Goal: Task Accomplishment & Management: Complete application form

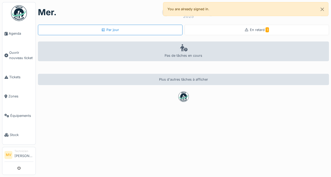
click at [249, 29] on span "En retard 1" at bounding box center [258, 30] width 19 height 4
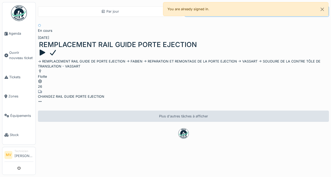
click at [12, 53] on span "Ouvrir nouveau ticket" at bounding box center [21, 55] width 24 height 10
click at [8, 79] on link "Tickets" at bounding box center [18, 77] width 33 height 19
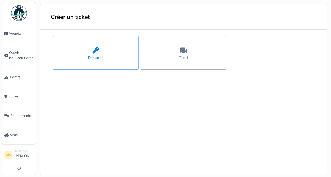
click at [182, 49] on div "Ticket" at bounding box center [182, 53] width 85 height 34
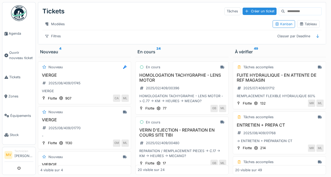
click at [11, 35] on span "Agenda" at bounding box center [21, 33] width 25 height 5
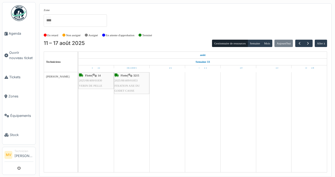
click at [8, 55] on li "Ouvrir nouveau ticket" at bounding box center [18, 55] width 29 height 10
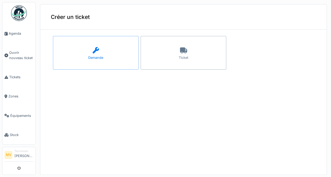
click at [90, 56] on div "Demande" at bounding box center [95, 57] width 15 height 5
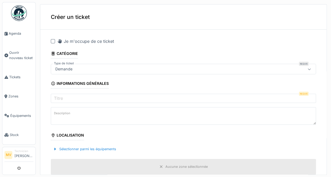
click at [54, 40] on div at bounding box center [53, 41] width 4 height 4
click at [303, 68] on div at bounding box center [309, 69] width 13 height 10
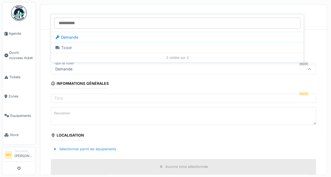
click at [64, 41] on div "Demande" at bounding box center [177, 37] width 252 height 11
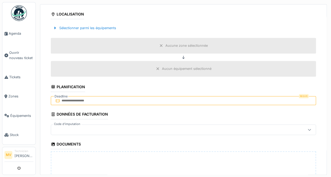
scroll to position [120, 0]
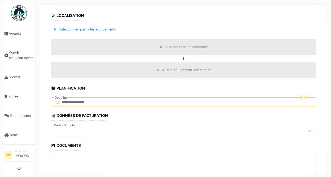
click at [120, 33] on div "Sélectionner parmi les équipements" at bounding box center [183, 30] width 265 height 16
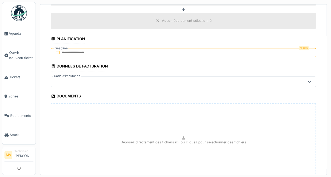
scroll to position [174, 0]
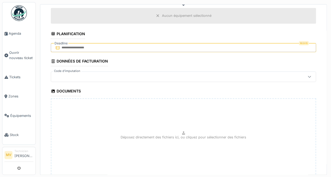
click at [9, 51] on li "Ouvrir nouveau ticket" at bounding box center [18, 55] width 29 height 10
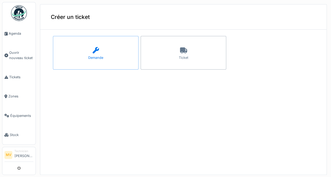
click at [13, 80] on link "Tickets" at bounding box center [18, 77] width 33 height 19
click at [10, 83] on link "Tickets" at bounding box center [18, 77] width 33 height 19
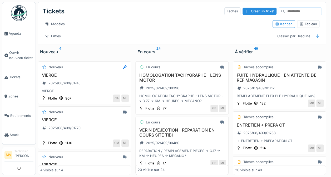
click at [10, 52] on span "Ouvrir nouveau ticket" at bounding box center [21, 55] width 24 height 10
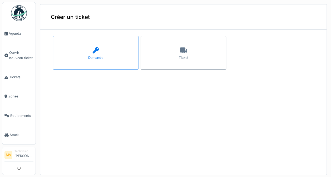
click at [15, 32] on span "Agenda" at bounding box center [21, 33] width 25 height 5
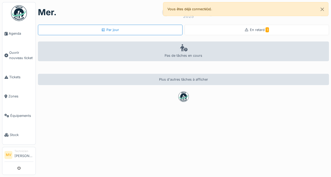
click at [265, 32] on span "1" at bounding box center [266, 29] width 3 height 5
click at [11, 77] on span "Tickets" at bounding box center [21, 77] width 24 height 5
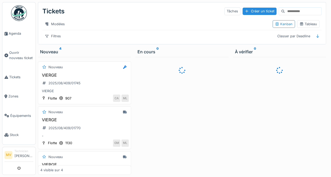
click at [14, 60] on link "Ouvrir nouveau ticket" at bounding box center [18, 55] width 33 height 24
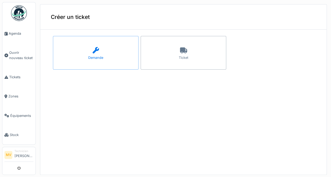
click at [85, 49] on div "Demande" at bounding box center [95, 53] width 85 height 34
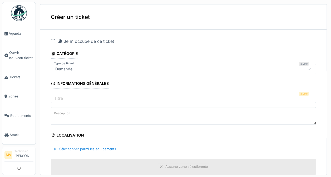
click at [53, 43] on div at bounding box center [53, 41] width 4 height 4
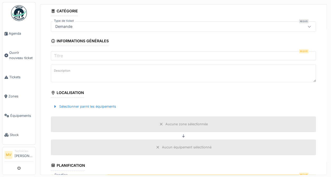
scroll to position [43, 0]
click at [63, 53] on label "Titre" at bounding box center [58, 56] width 11 height 6
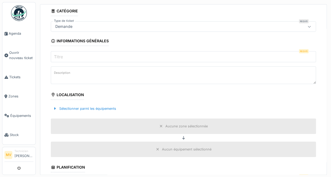
click at [63, 53] on input "Titre" at bounding box center [183, 56] width 265 height 11
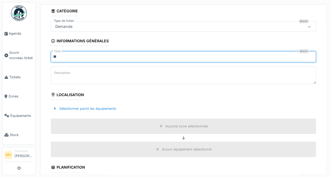
type input "*"
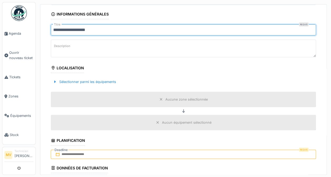
scroll to position [71, 0]
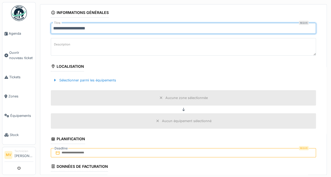
type input "**********"
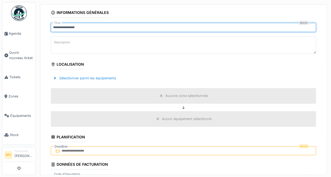
click at [61, 46] on label "Description" at bounding box center [62, 42] width 18 height 7
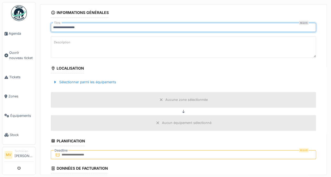
click at [61, 46] on textarea "Description" at bounding box center [183, 47] width 265 height 22
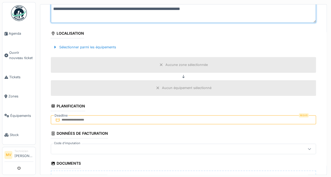
scroll to position [107, 0]
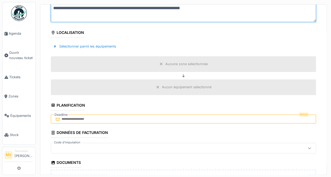
type textarea "**********"
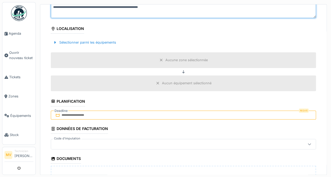
click at [55, 43] on div at bounding box center [55, 42] width 4 height 5
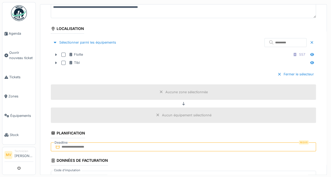
click at [62, 62] on div at bounding box center [63, 63] width 4 height 4
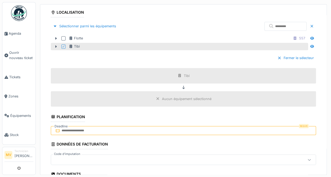
scroll to position [129, 0]
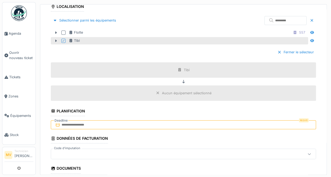
click at [61, 62] on div "Tibi" at bounding box center [183, 70] width 265 height 16
click at [155, 94] on div at bounding box center [157, 93] width 4 height 5
click at [155, 91] on div at bounding box center [157, 93] width 4 height 5
click at [263, 19] on input "text" at bounding box center [278, 20] width 55 height 11
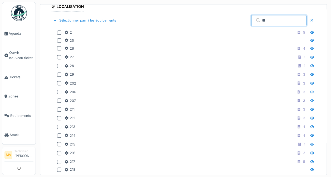
type input "**"
click at [309, 18] on div at bounding box center [311, 20] width 4 height 5
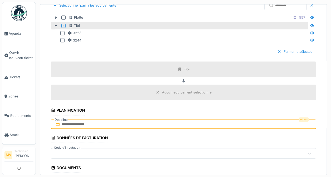
scroll to position [166, 0]
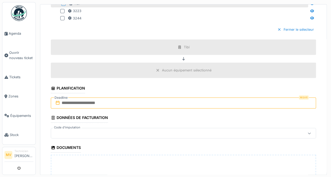
click at [180, 104] on input "text" at bounding box center [183, 103] width 265 height 11
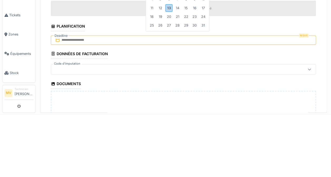
click at [167, 67] on div "13" at bounding box center [168, 70] width 7 height 8
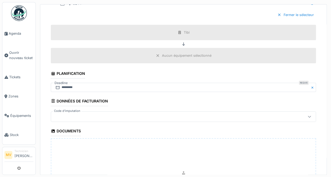
scroll to position [188, 0]
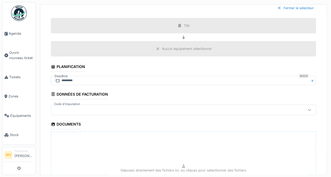
click at [307, 110] on icon at bounding box center [309, 109] width 4 height 3
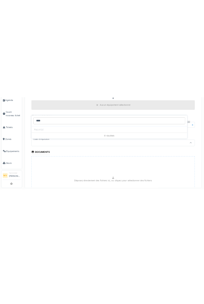
scroll to position [194, 0]
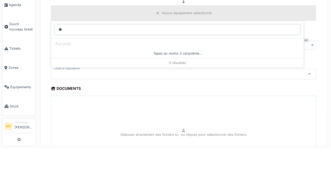
type input "*"
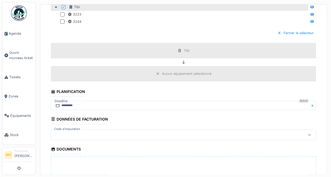
scroll to position [164, 0]
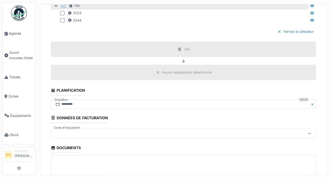
click at [303, 136] on div at bounding box center [309, 134] width 13 height 10
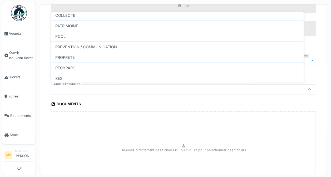
scroll to position [41, 0]
click at [64, 62] on div "RECYPARC" at bounding box center [177, 67] width 252 height 11
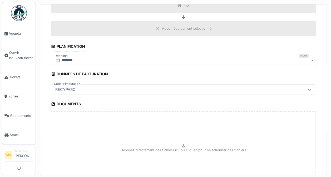
type input "****"
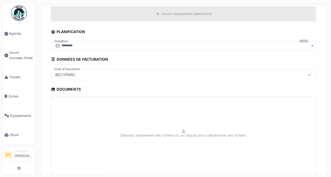
scroll to position [257, 0]
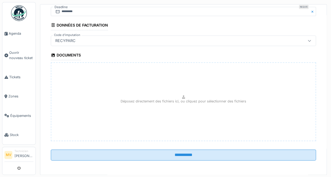
click at [196, 155] on input "**********" at bounding box center [183, 155] width 265 height 11
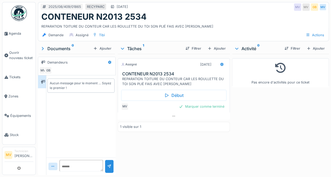
click at [181, 94] on div "Début" at bounding box center [173, 95] width 105 height 11
